Goal: Task Accomplishment & Management: Use online tool/utility

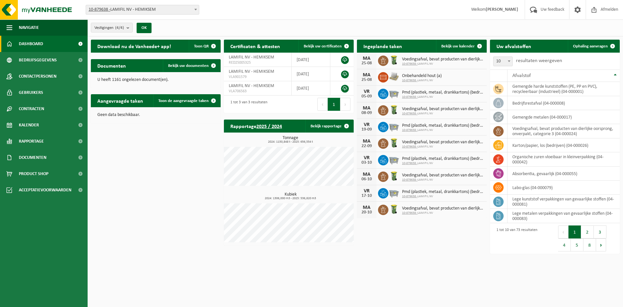
click at [168, 174] on div "Download nu de Vanheede+ app! Toon QR Certificaten & attesten Bekijk uw certifi…" at bounding box center [355, 146] width 533 height 221
click at [494, 44] on span "Ophaling aanvragen" at bounding box center [590, 46] width 35 height 4
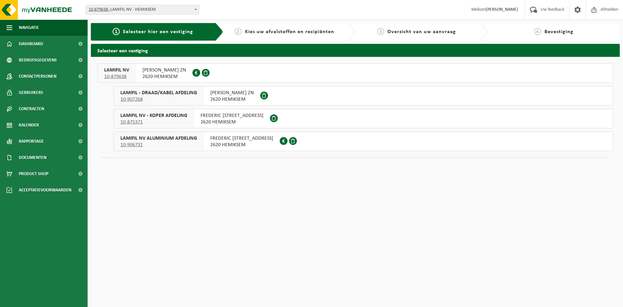
click at [182, 75] on span "2620 HEMIKSEM" at bounding box center [165, 76] width 44 height 6
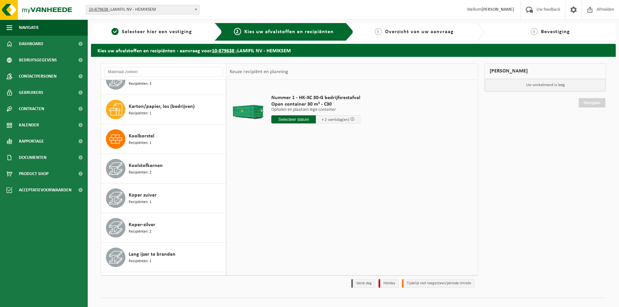
scroll to position [195, 0]
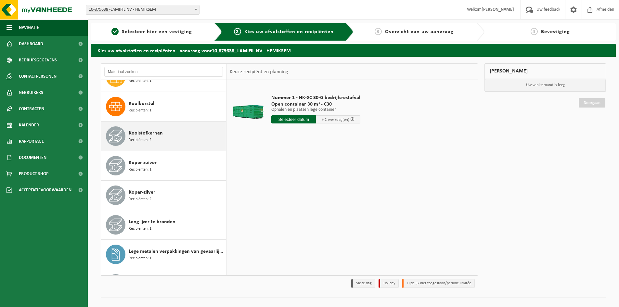
click at [169, 137] on div "Koolstofkernen Recipiënten: 2" at bounding box center [176, 135] width 95 height 19
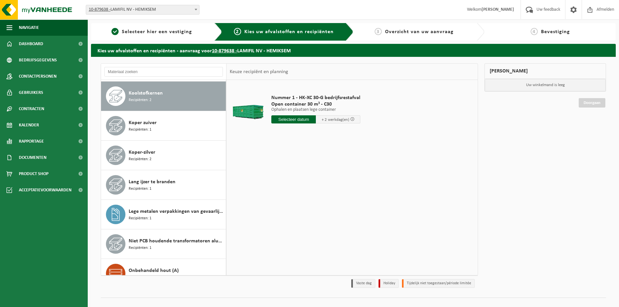
scroll to position [236, 0]
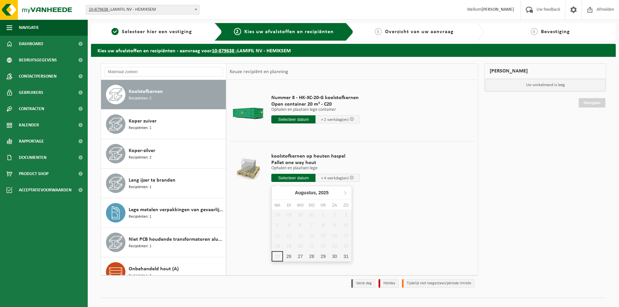
click at [290, 179] on input "text" at bounding box center [293, 178] width 44 height 8
click at [291, 256] on div "26" at bounding box center [288, 256] width 11 height 10
type input "Van 2025-08-26"
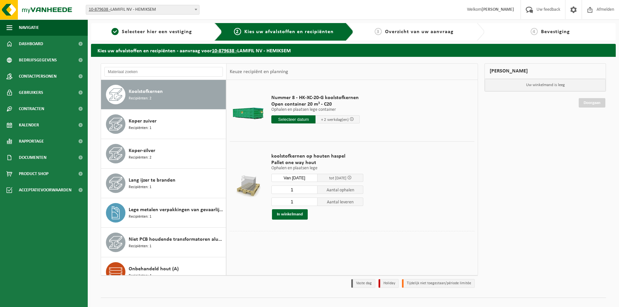
click at [303, 188] on input "1" at bounding box center [294, 189] width 46 height 8
click at [391, 181] on td "koolstofkernen op houten haspel Pallet one way hout Ophalen en plaatsen lege Op…" at bounding box center [370, 186] width 208 height 90
drag, startPoint x: 303, startPoint y: 191, endPoint x: 283, endPoint y: 191, distance: 19.5
click at [283, 191] on input "1" at bounding box center [294, 189] width 46 height 8
type input "23"
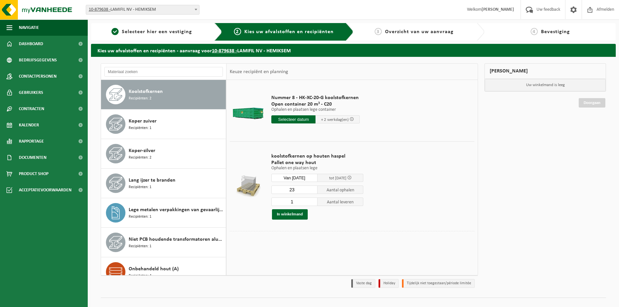
click at [296, 201] on input "1" at bounding box center [294, 201] width 46 height 8
type input "0"
click at [427, 196] on td "koolstofkernen op houten haspel Pallet one way hout Ophalen en plaatsen lege Op…" at bounding box center [370, 186] width 208 height 90
click at [296, 214] on button "In winkelmand" at bounding box center [290, 214] width 36 height 10
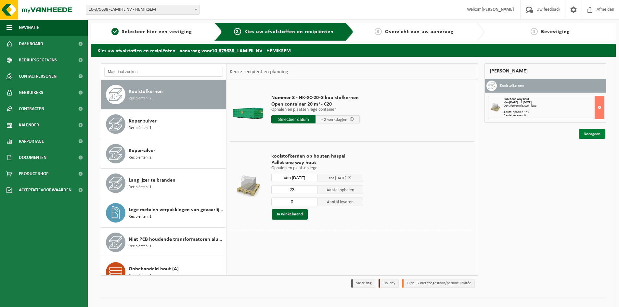
click at [585, 135] on link "Doorgaan" at bounding box center [591, 133] width 27 height 9
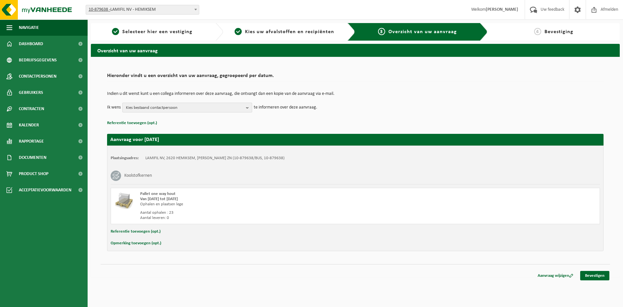
click at [195, 111] on span "Kies bestaand contactpersoon" at bounding box center [185, 108] width 118 height 10
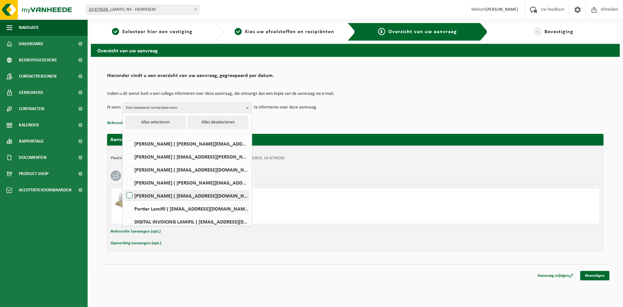
click at [129, 194] on label "Marc De Wijn ( marc.de.wijn@lamifil.be )" at bounding box center [186, 196] width 123 height 10
click at [124, 187] on input "Marc De Wijn ( marc.de.wijn@lamifil.be )" at bounding box center [124, 187] width 0 height 0
checkbox input "true"
click at [127, 170] on label "Dirk Boels ( dirk.boels@lamifil.be )" at bounding box center [186, 170] width 123 height 10
click at [124, 161] on input "Dirk Boels ( dirk.boels@lamifil.be )" at bounding box center [124, 161] width 0 height 0
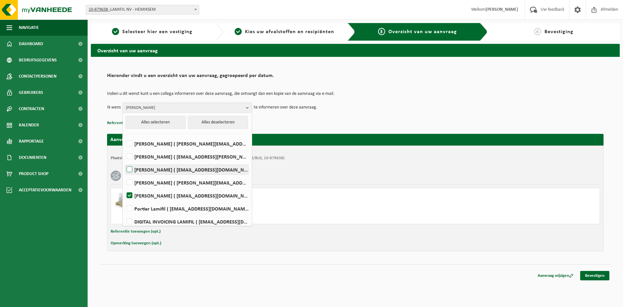
checkbox input "true"
click at [204, 107] on span "Dirk Boels, Marc De Wijn" at bounding box center [185, 108] width 118 height 10
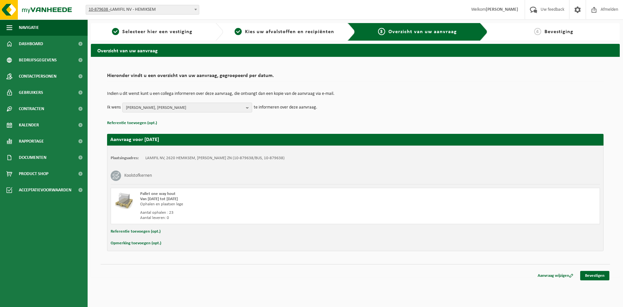
click at [138, 243] on button "Opmerking toevoegen (opt.)" at bounding box center [136, 243] width 51 height 8
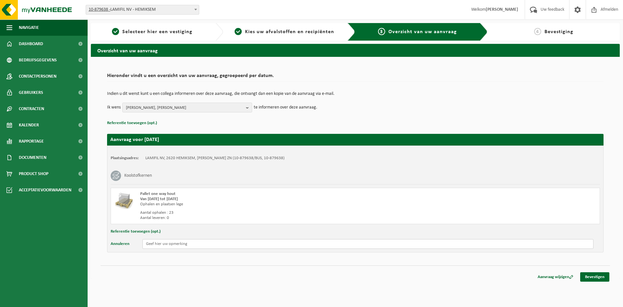
click at [156, 245] on input "text" at bounding box center [368, 244] width 451 height 10
click at [169, 244] on input "8 haspels" at bounding box center [368, 244] width 451 height 10
paste input "met een hoogte van 150cm en een diameter van 250 cm"
click at [294, 244] on input "8 haspels met een hoogte van 150cm en een diameter van 250 cm en 15 haspels" at bounding box center [368, 244] width 451 height 10
paste input "met hoogte van 110 cm en diameter van 170 cm"
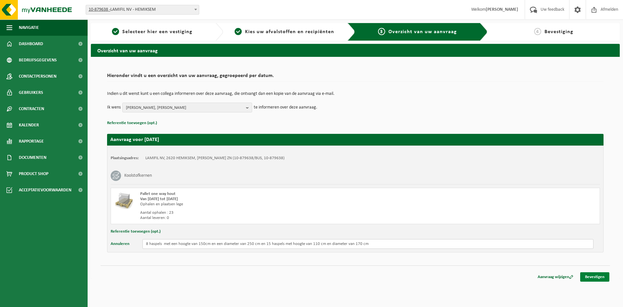
type input "8 haspels met een hoogte van 150cm en een diameter van 250 cm en 15 haspels met…"
click at [591, 277] on link "Bevestigen" at bounding box center [595, 276] width 29 height 9
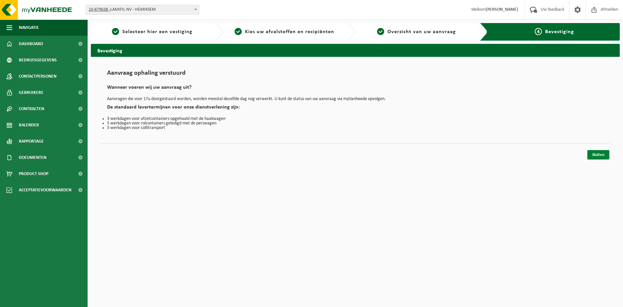
click at [597, 153] on link "Sluiten" at bounding box center [599, 154] width 22 height 9
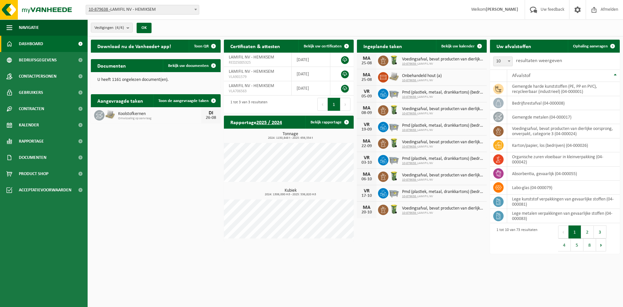
click at [136, 182] on div "Download nu de Vanheede+ app! Toon QR Certificaten & attesten Bekijk uw certifi…" at bounding box center [355, 146] width 533 height 221
click at [418, 246] on div "Download nu de Vanheede+ app! Toon QR Certificaten & attesten Bekijk uw certifi…" at bounding box center [355, 146] width 533 height 221
click at [55, 42] on link "Dashboard" at bounding box center [44, 44] width 88 height 16
click at [120, 142] on div "Download nu de Vanheede+ app! Toon QR Certificaten & attesten Bekijk uw certifi…" at bounding box center [355, 146] width 533 height 221
click at [167, 217] on div "Download nu de Vanheede+ app! Toon QR Certificaten & attesten Bekijk uw certifi…" at bounding box center [355, 146] width 533 height 221
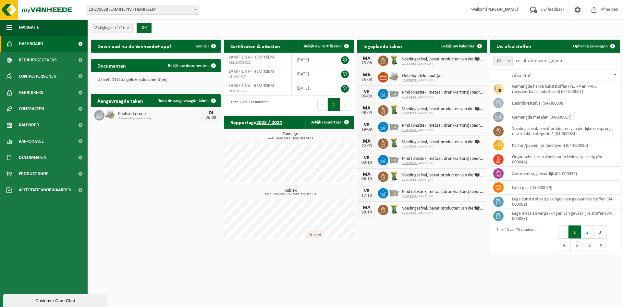
click at [160, 213] on div "Download nu de Vanheede+ app! Toon QR Certificaten & attesten Bekijk uw certifi…" at bounding box center [355, 146] width 533 height 221
click at [165, 216] on div "Download nu de Vanheede+ app! Toon QR Certificaten & attesten Bekijk uw certifi…" at bounding box center [355, 146] width 533 height 221
drag, startPoint x: 217, startPoint y: 121, endPoint x: 94, endPoint y: 113, distance: 123.0
click at [94, 113] on div "Koolstofkernen Omwisseling op aanvraag [DATE]" at bounding box center [156, 115] width 130 height 16
click at [128, 138] on div "Download nu de Vanheede+ app! Toon QR Certificaten & attesten Bekijk uw certifi…" at bounding box center [355, 146] width 533 height 221
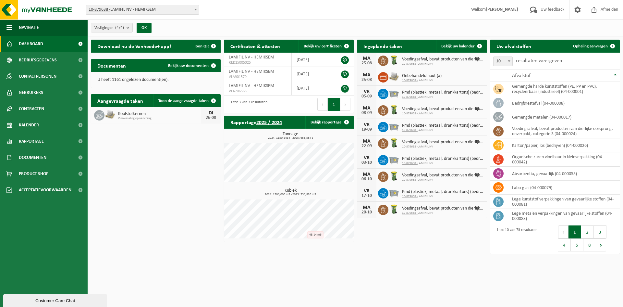
drag, startPoint x: 216, startPoint y: 125, endPoint x: 98, endPoint y: 47, distance: 141.8
click at [98, 47] on div "Download nu de Vanheede+ app! Toon QR Certificaten & attesten Bekijk uw certifi…" at bounding box center [355, 146] width 533 height 221
click at [145, 132] on div "Download nu de Vanheede+ app! Toon QR Certificaten & attesten Bekijk uw certifi…" at bounding box center [355, 146] width 533 height 221
click at [155, 211] on div "Download nu de Vanheede+ app! Toon QR Certificaten & attesten Bekijk uw certifi…" at bounding box center [355, 146] width 533 height 221
click at [186, 152] on div "Download nu de Vanheede+ app! Toon QR Certificaten & attesten Bekijk uw certifi…" at bounding box center [355, 146] width 533 height 221
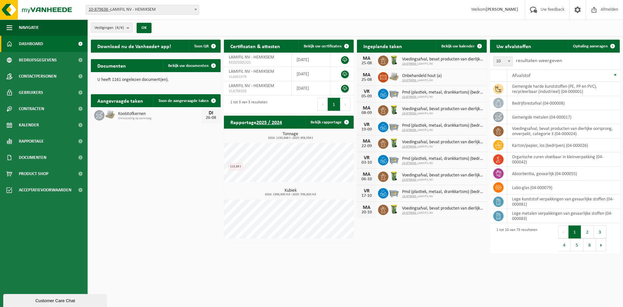
click at [138, 162] on div "Download nu de Vanheede+ app! Toon QR Certificaten & attesten Bekijk uw certifi…" at bounding box center [355, 146] width 533 height 221
click at [449, 274] on html "Vestiging: 10-879638 - LAMIFIL NV - HEMIKSEM 10-907268 - LAMIFIL - DRAAD/KABEL …" at bounding box center [311, 153] width 623 height 307
